Goal: Task Accomplishment & Management: Manage account settings

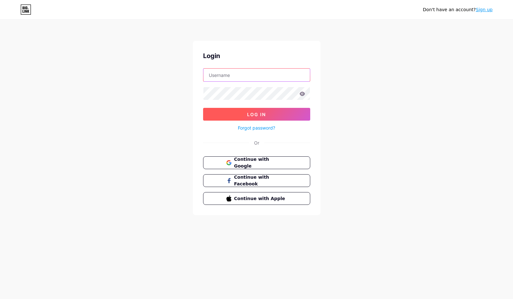
type input "[EMAIL_ADDRESS][DOMAIN_NAME]"
click at [254, 113] on span "Log In" at bounding box center [256, 114] width 19 height 5
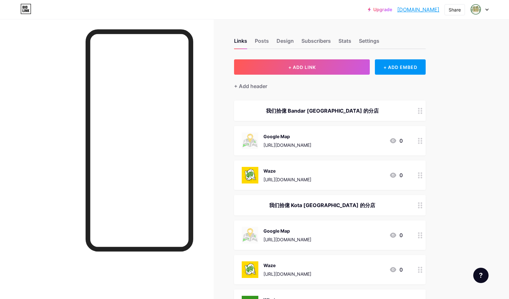
click at [25, 188] on div at bounding box center [106, 168] width 213 height 299
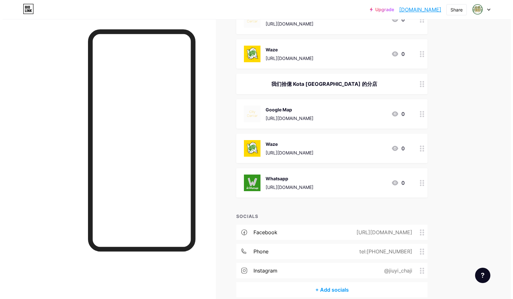
scroll to position [87, 0]
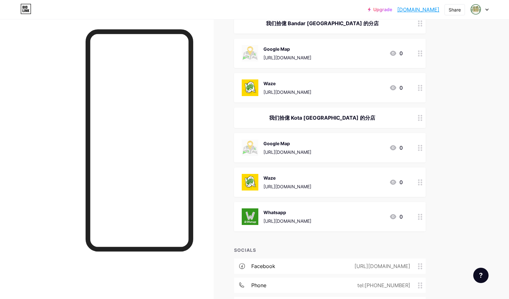
click at [352, 157] on div "Google Map [URL][DOMAIN_NAME] 0" at bounding box center [329, 147] width 191 height 29
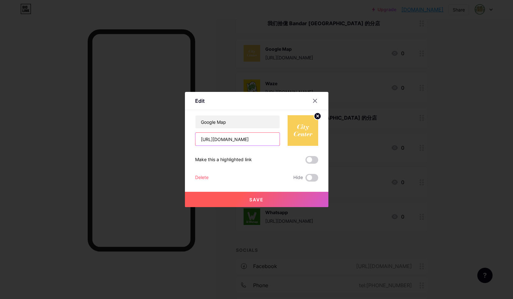
click at [230, 137] on input "[URL][DOMAIN_NAME]" at bounding box center [238, 139] width 84 height 13
paste input "[DOMAIN_NAME][URL]"
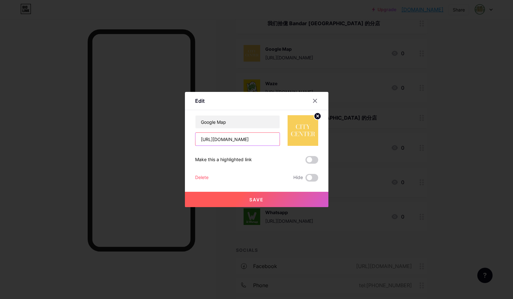
scroll to position [0, 17]
type input "[URL][DOMAIN_NAME]"
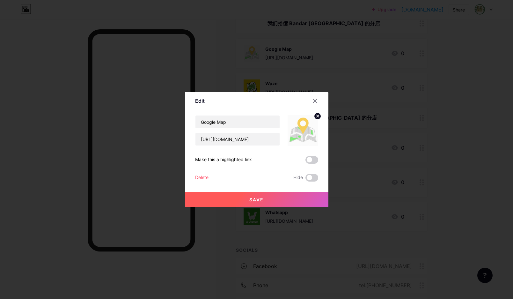
click at [250, 200] on span "Save" at bounding box center [257, 199] width 14 height 5
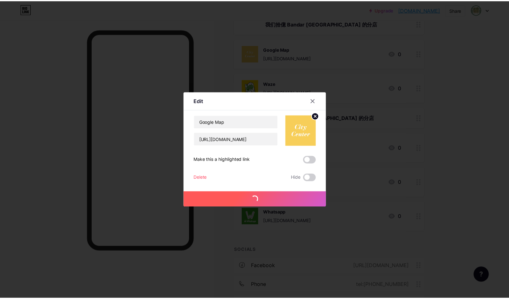
scroll to position [0, 0]
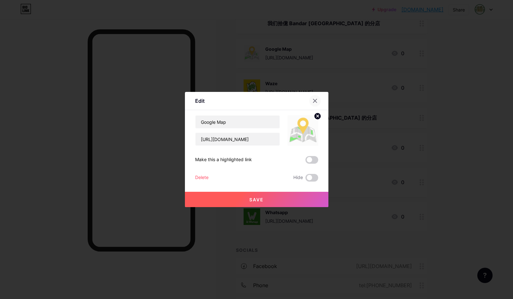
click at [314, 100] on icon at bounding box center [315, 100] width 5 height 5
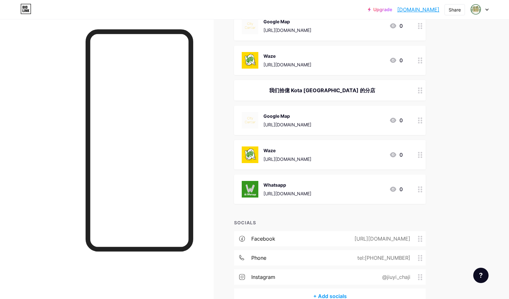
scroll to position [151, 0]
